Goal: Information Seeking & Learning: Learn about a topic

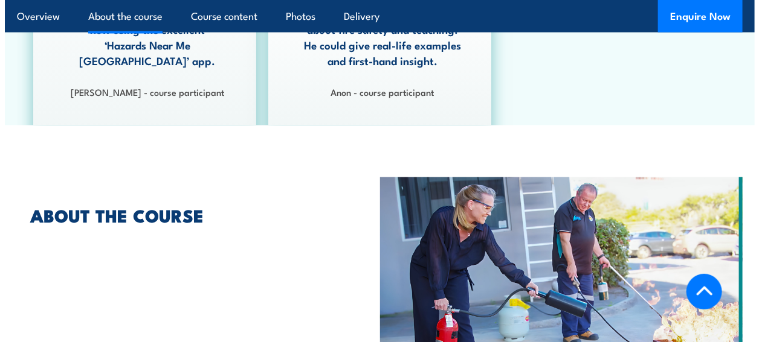
scroll to position [785, 0]
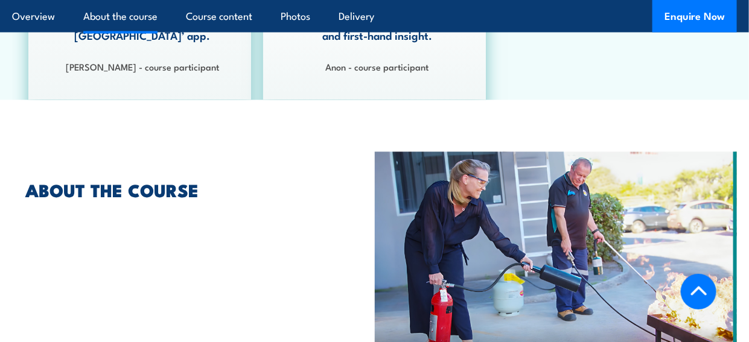
click at [423, 284] on img at bounding box center [556, 274] width 363 height 244
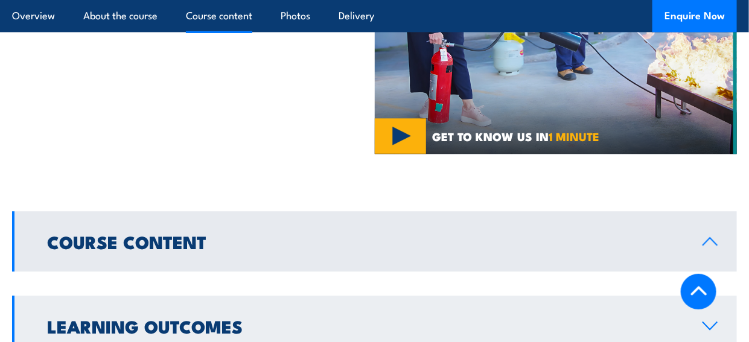
scroll to position [1087, 0]
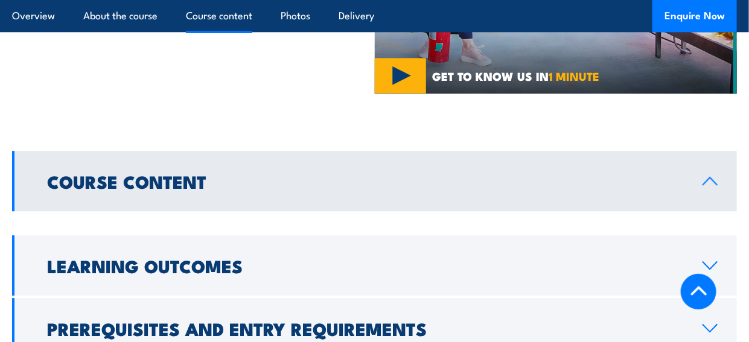
click at [162, 151] on link "Course Content" at bounding box center [374, 181] width 725 height 60
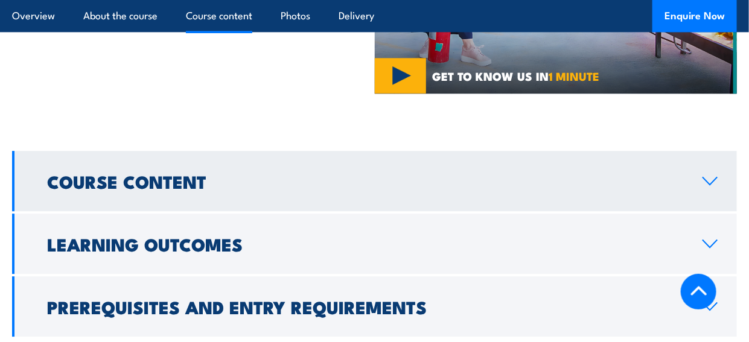
click at [162, 151] on link "Course Content" at bounding box center [374, 181] width 725 height 60
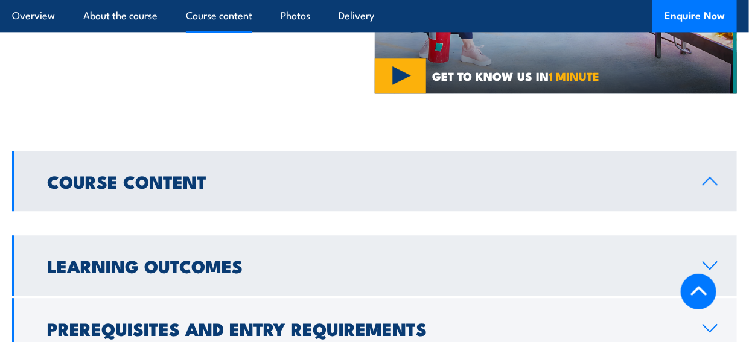
click at [234, 258] on h2 "Learning Outcomes" at bounding box center [365, 266] width 637 height 16
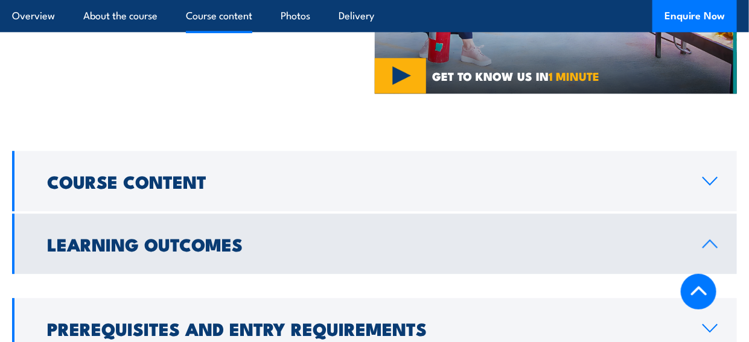
click at [243, 214] on link "Learning Outcomes" at bounding box center [374, 244] width 725 height 60
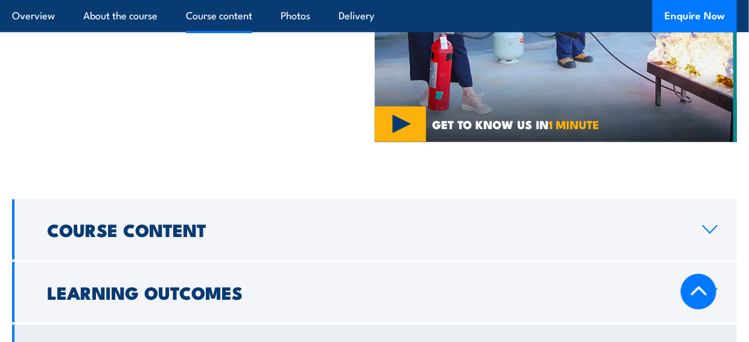
scroll to position [1027, 0]
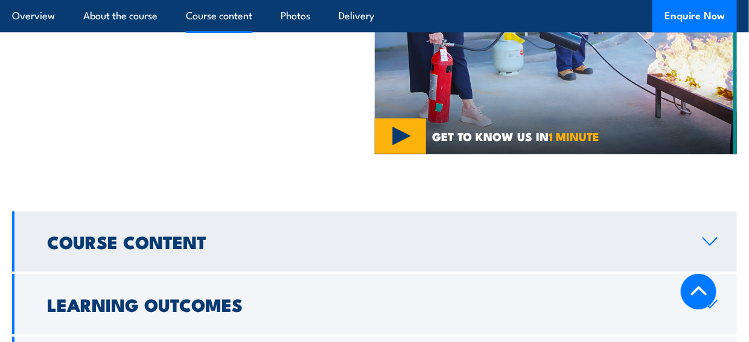
click at [274, 234] on h2 "Course Content" at bounding box center [365, 242] width 637 height 16
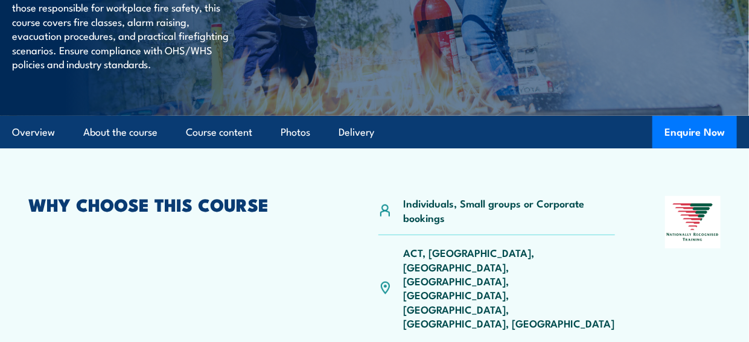
scroll to position [121, 0]
